Goal: Task Accomplishment & Management: Manage account settings

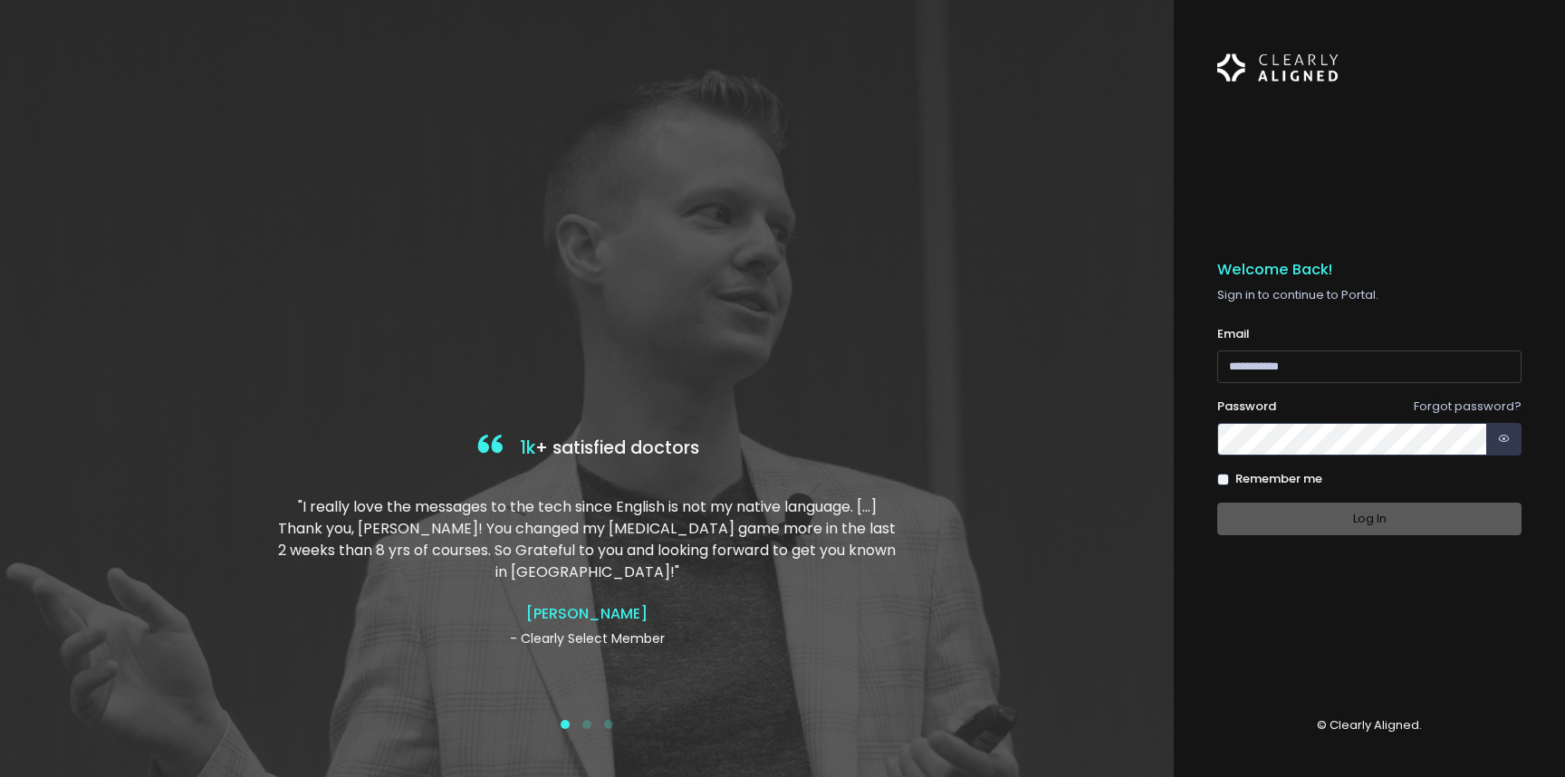
type input "**********"
click at [1401, 524] on div "Log In" at bounding box center [1369, 520] width 304 height 34
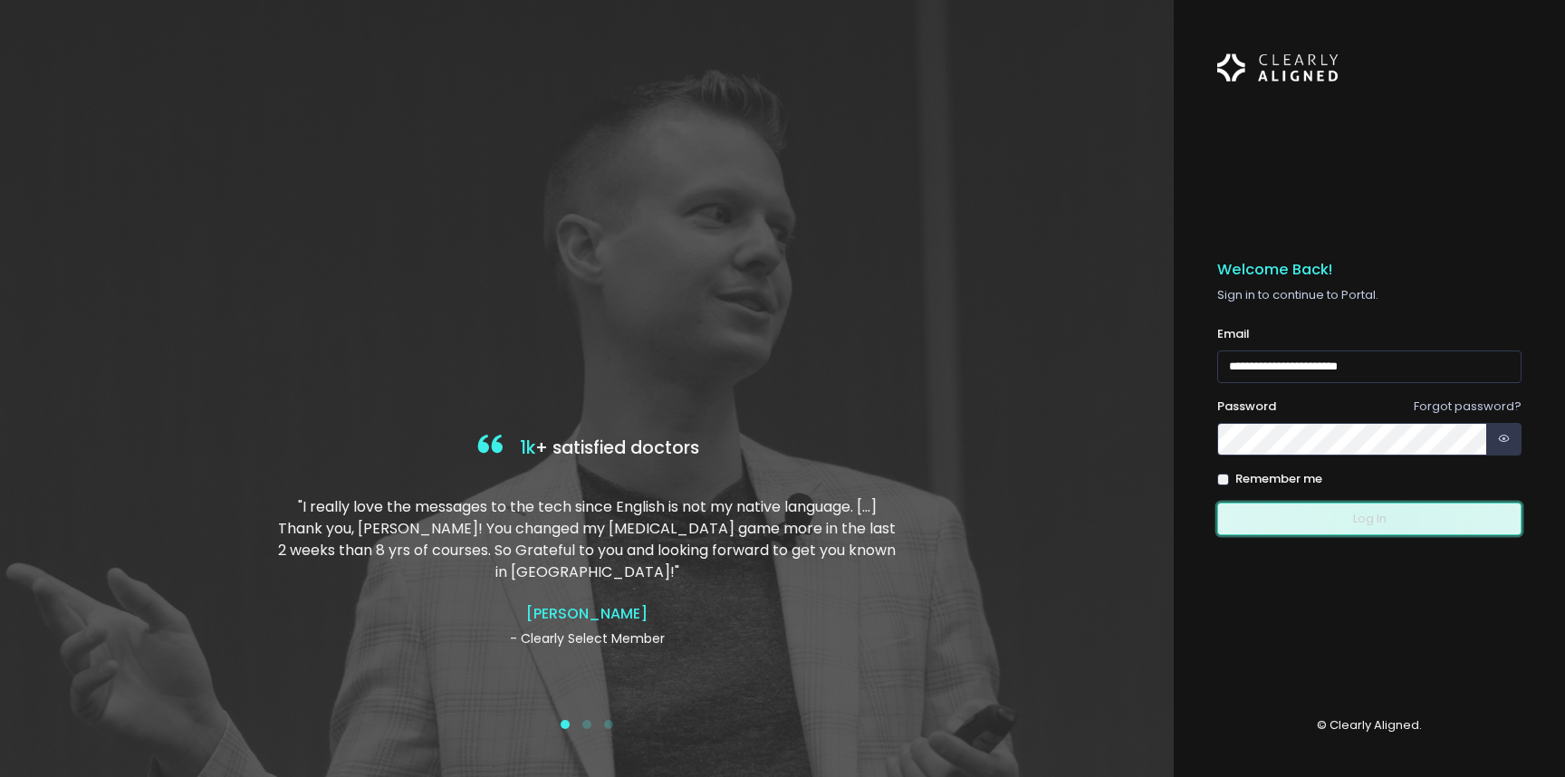
click at [1399, 519] on button "Log In" at bounding box center [1369, 520] width 304 height 34
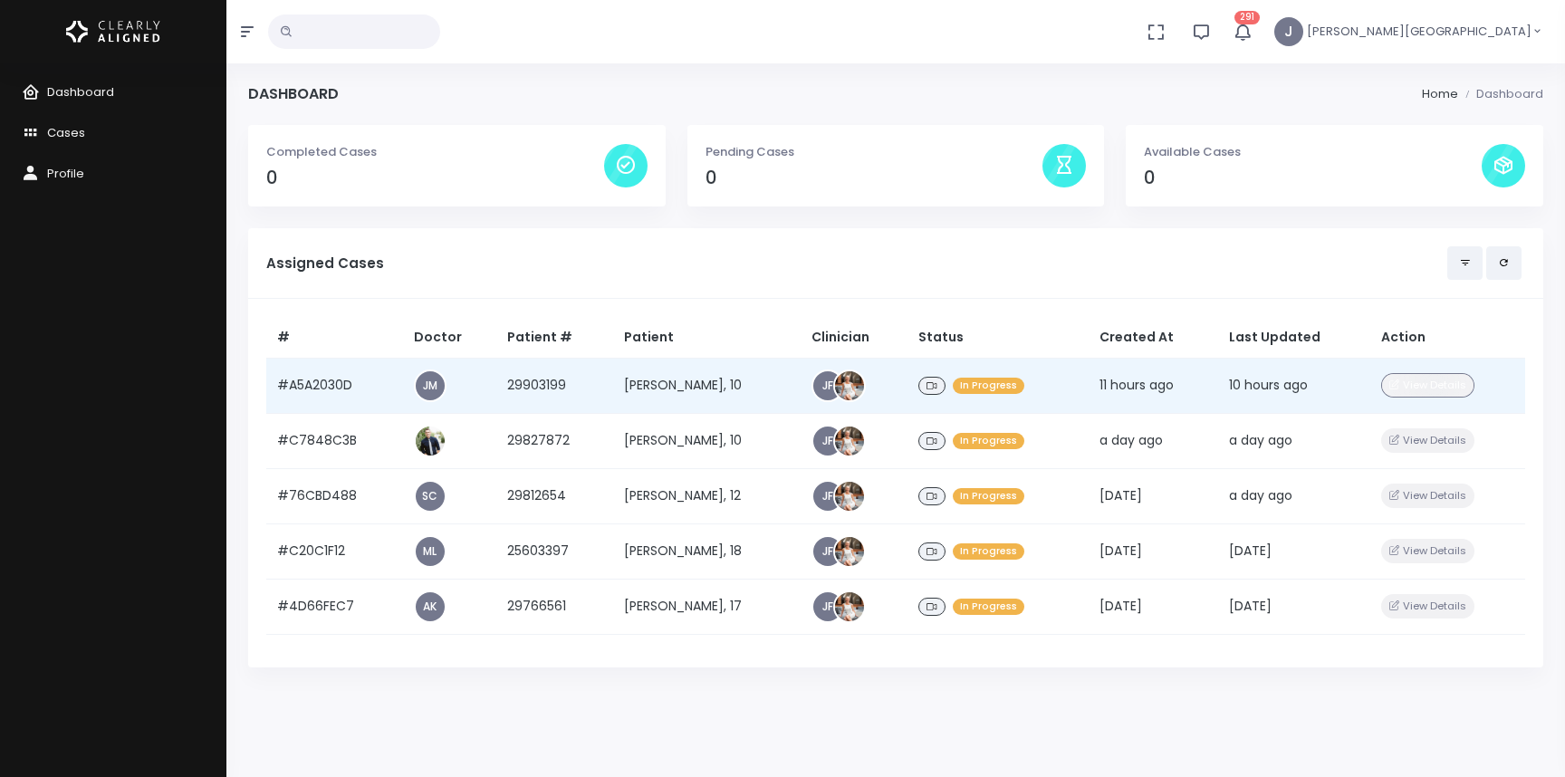
click at [1430, 384] on button "View Details" at bounding box center [1427, 385] width 93 height 24
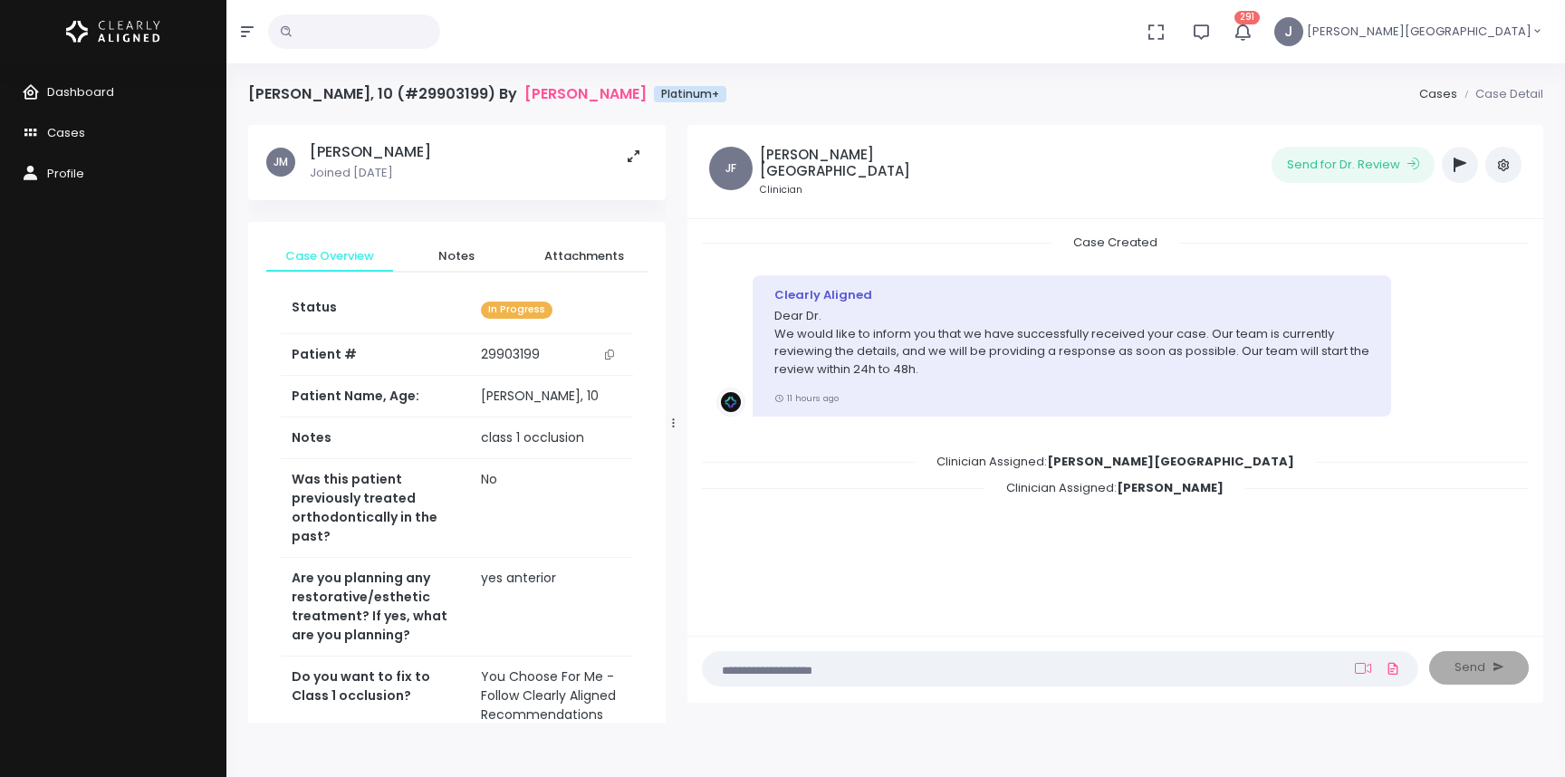
click at [1461, 166] on icon "button" at bounding box center [1459, 165] width 13 height 14
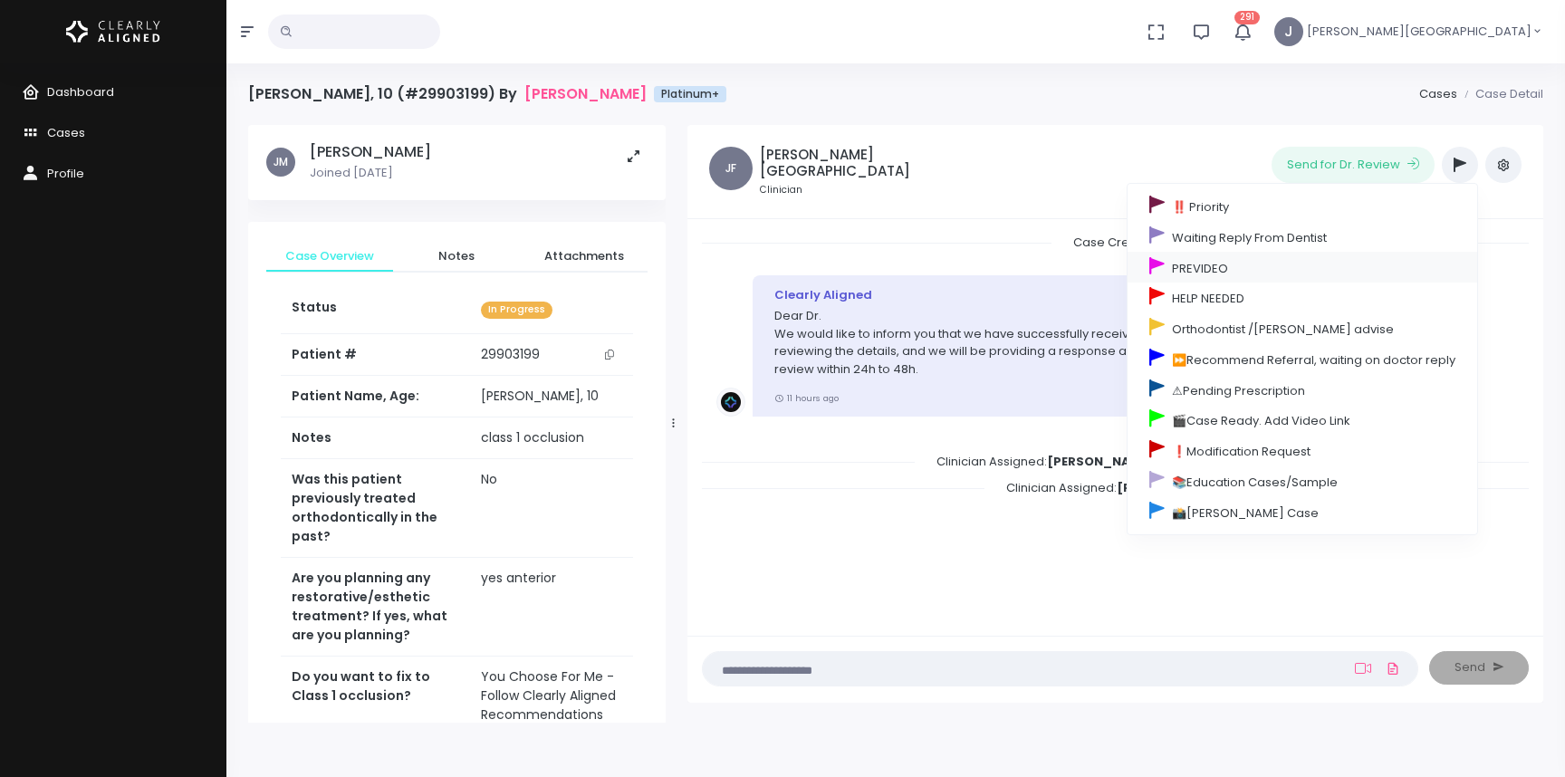
click at [1220, 267] on link "PREVIDEO" at bounding box center [1302, 267] width 350 height 31
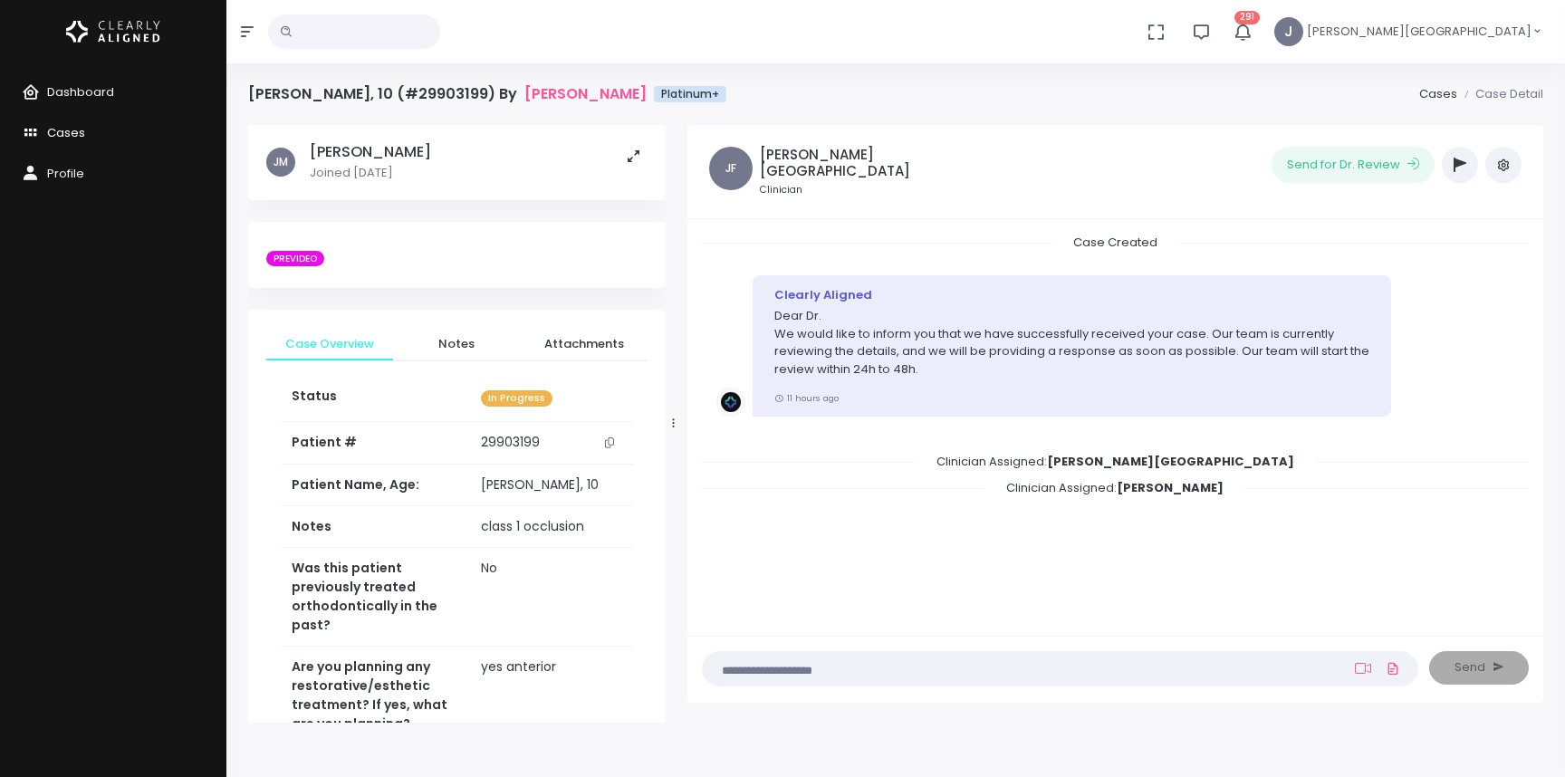
click at [68, 132] on span "Cases" at bounding box center [66, 132] width 38 height 17
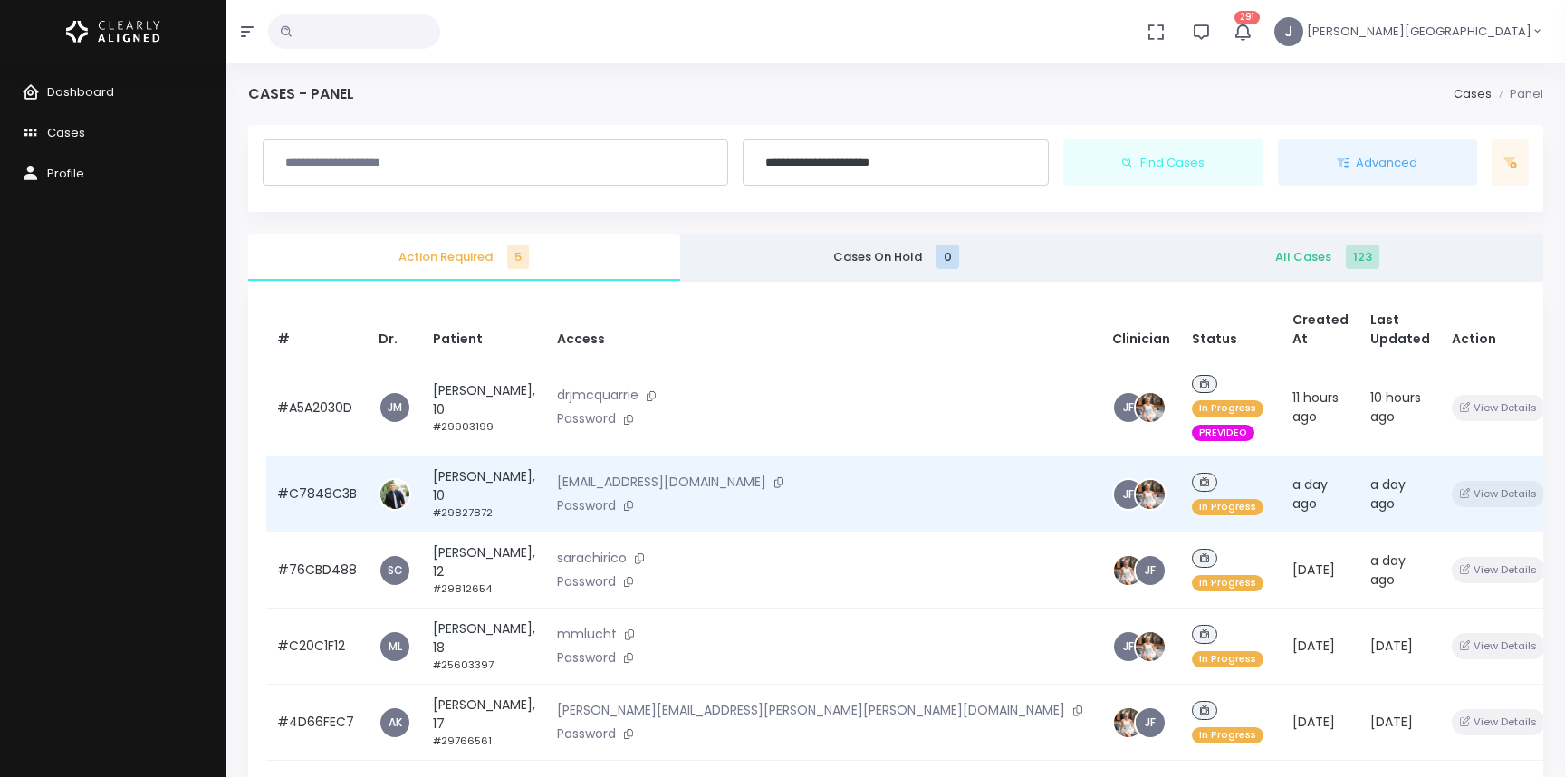
click at [1560, 489] on icon "button" at bounding box center [1564, 494] width 9 height 10
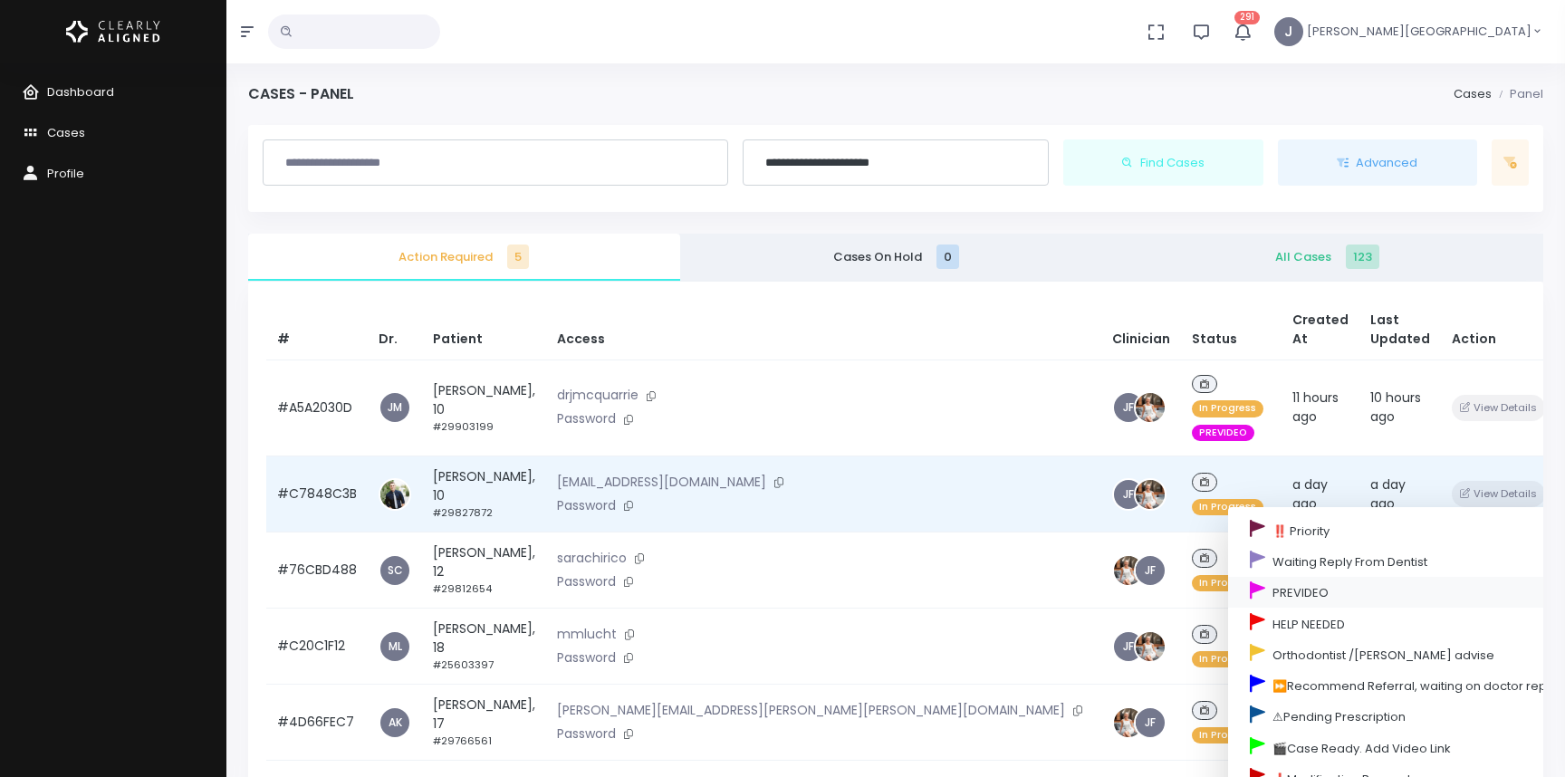
click at [1230, 577] on link "PREVIDEO" at bounding box center [1403, 592] width 350 height 31
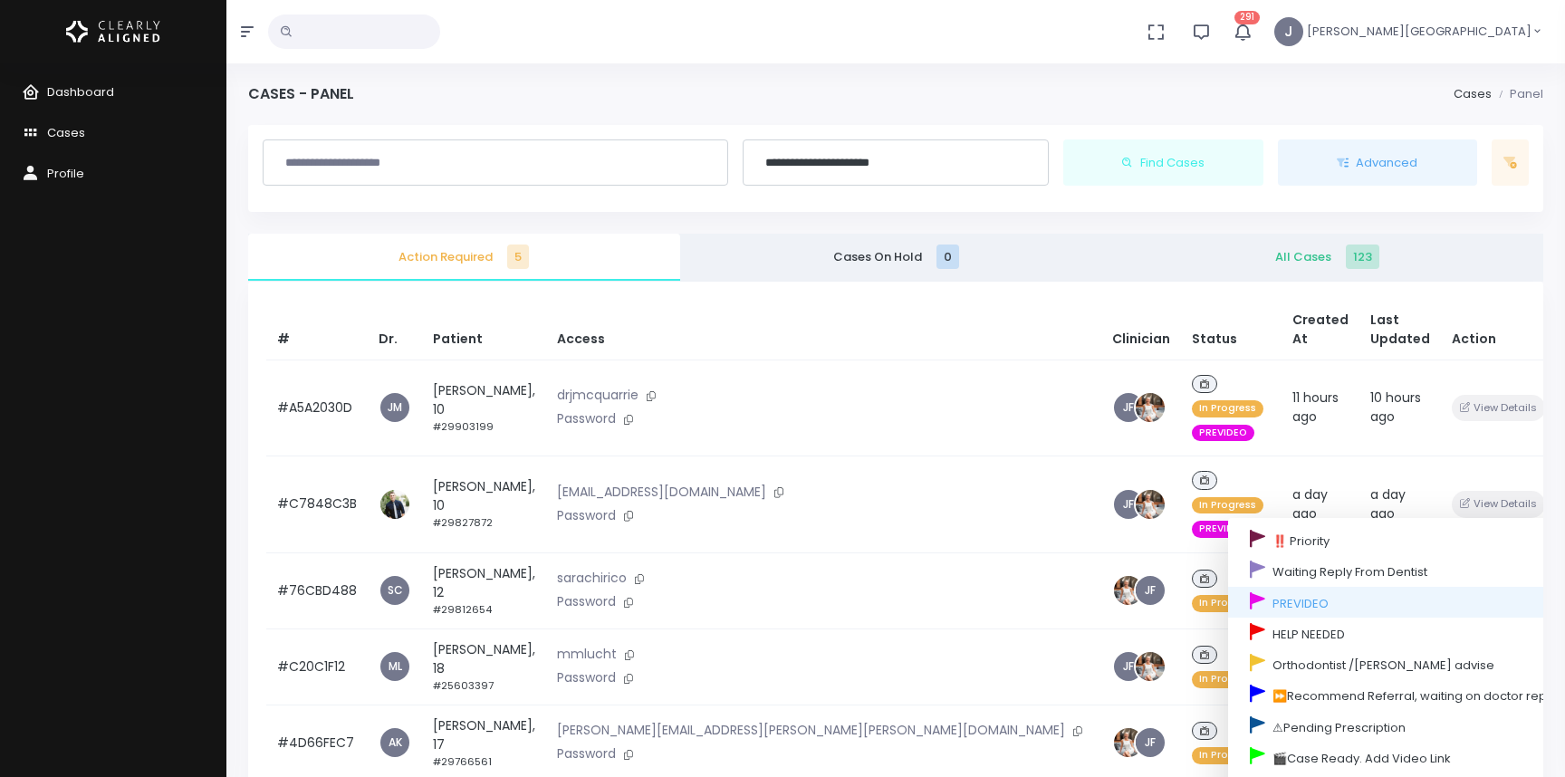
click at [1532, 513] on div "# Dr. Patient Access Clinician Status Created At Last Updated Action #A5A2030D …" at bounding box center [895, 670] width 1295 height 777
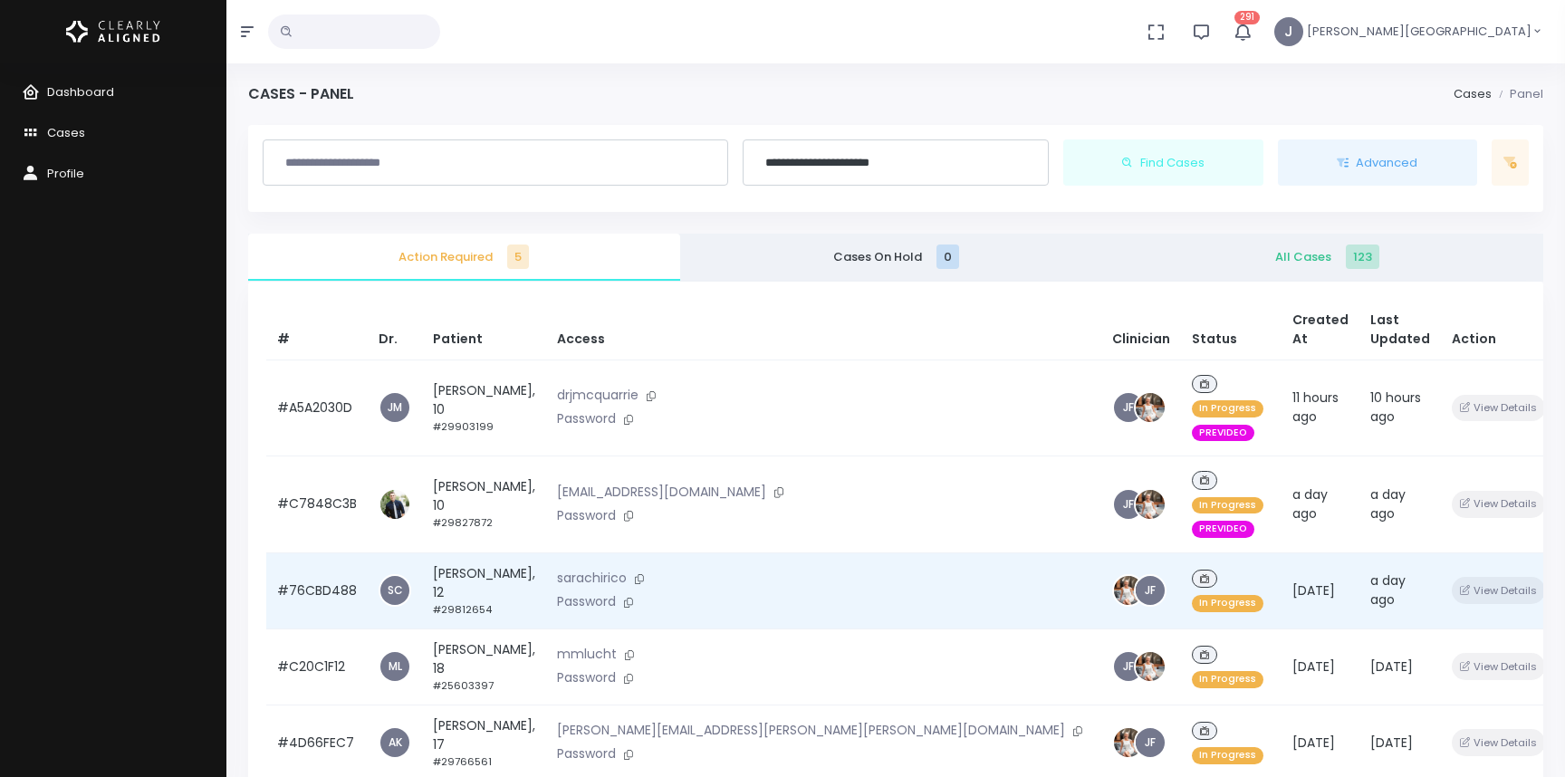
click at [1560, 585] on icon "button" at bounding box center [1564, 590] width 9 height 10
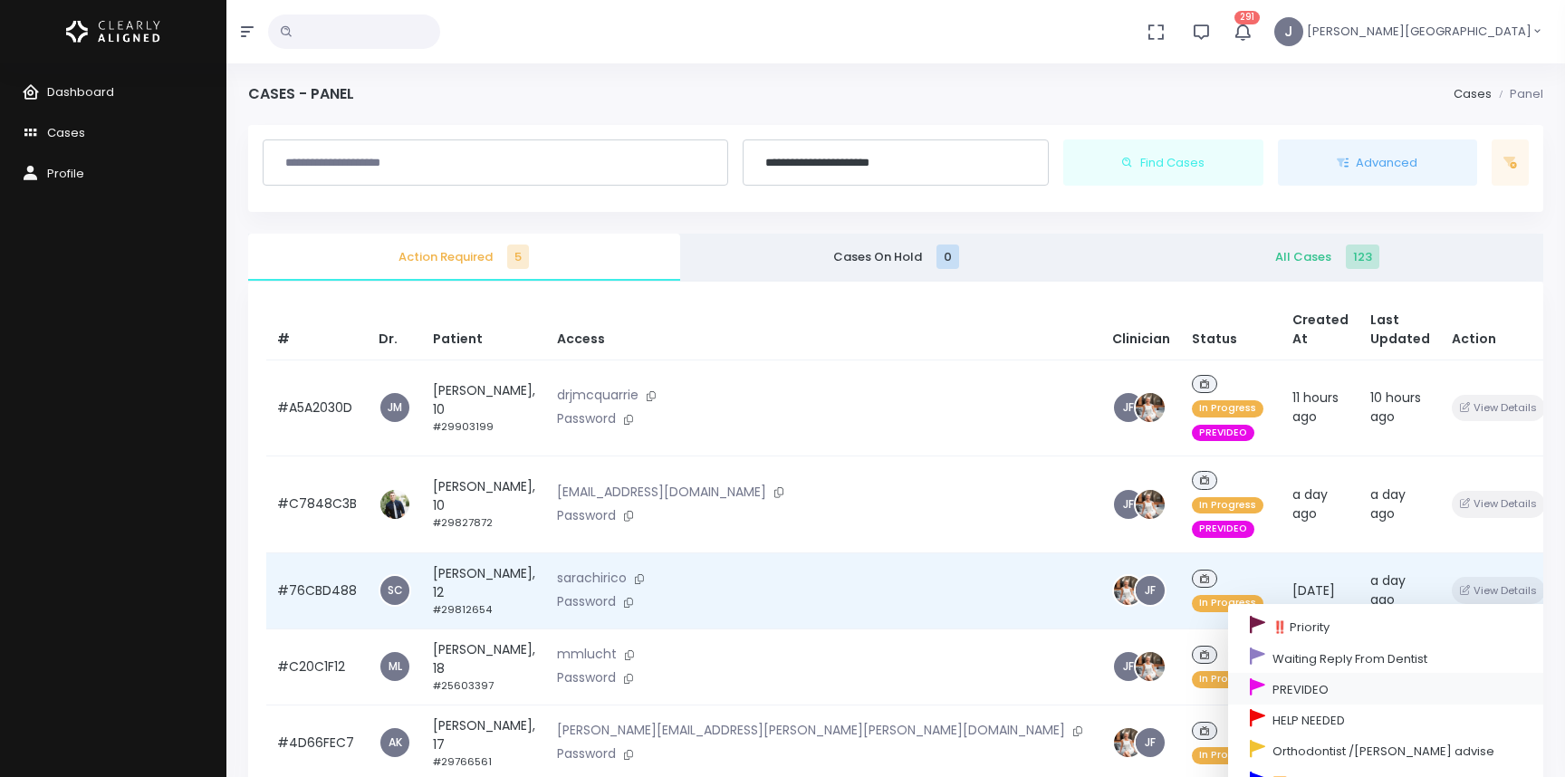
click at [1248, 673] on link "PREVIDEO" at bounding box center [1403, 688] width 350 height 31
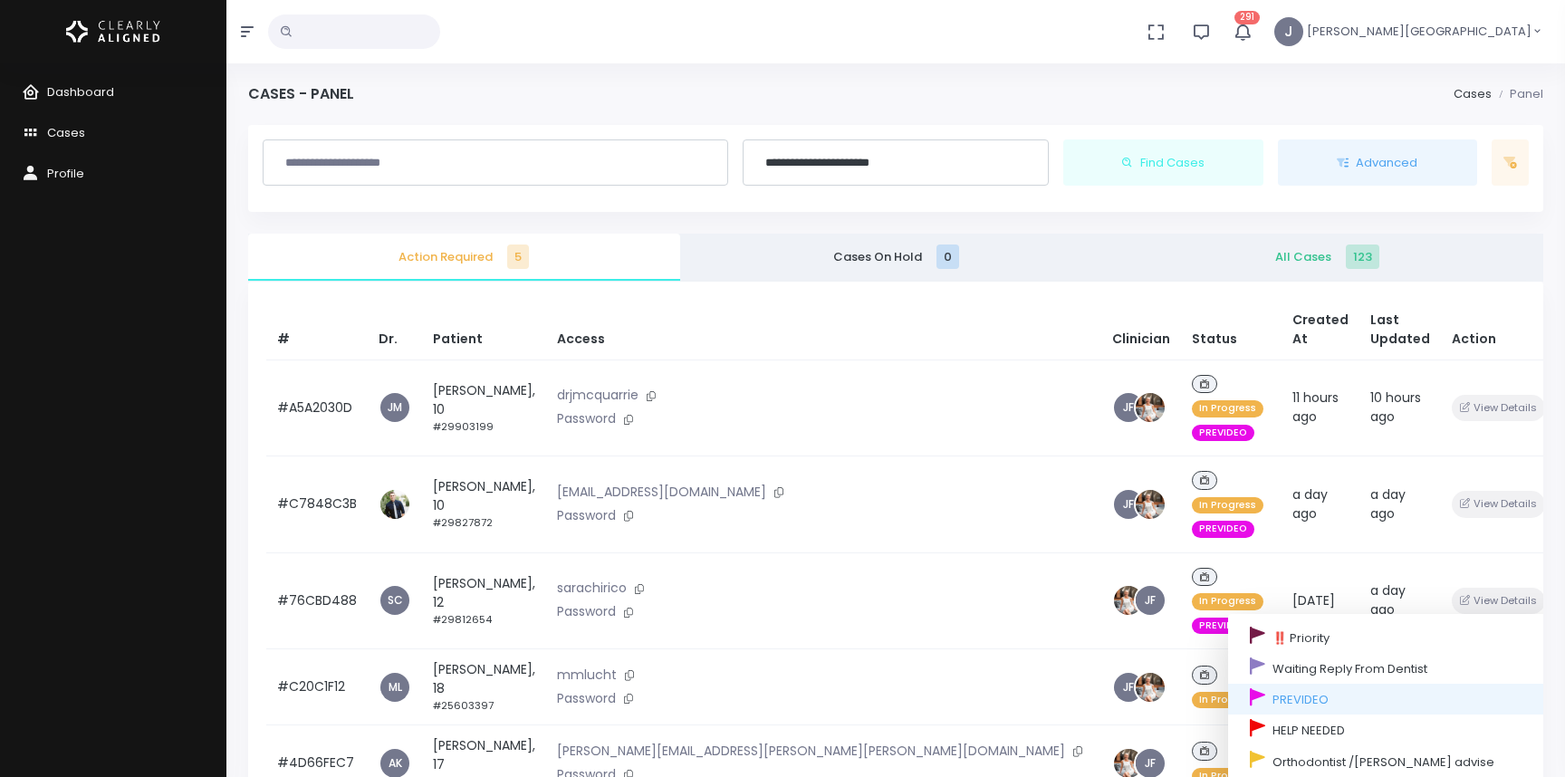
click at [1548, 518] on div "Action Required 5 Cases On Hold 0 All Cases 123 # Dr. Patient Access Clinician …" at bounding box center [895, 622] width 1317 height 777
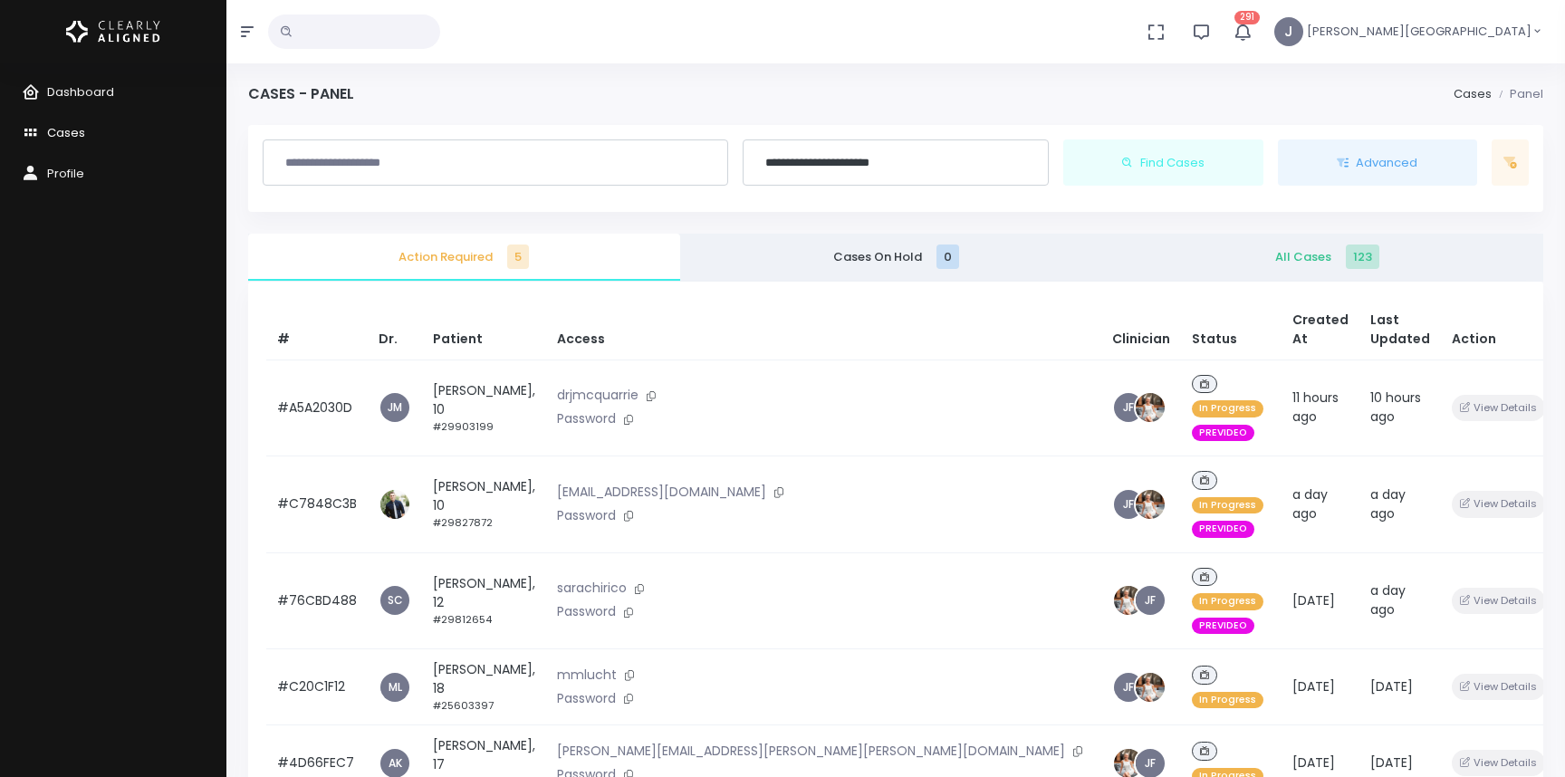
click at [64, 129] on span "Cases" at bounding box center [66, 132] width 38 height 17
